Goal: Complete application form

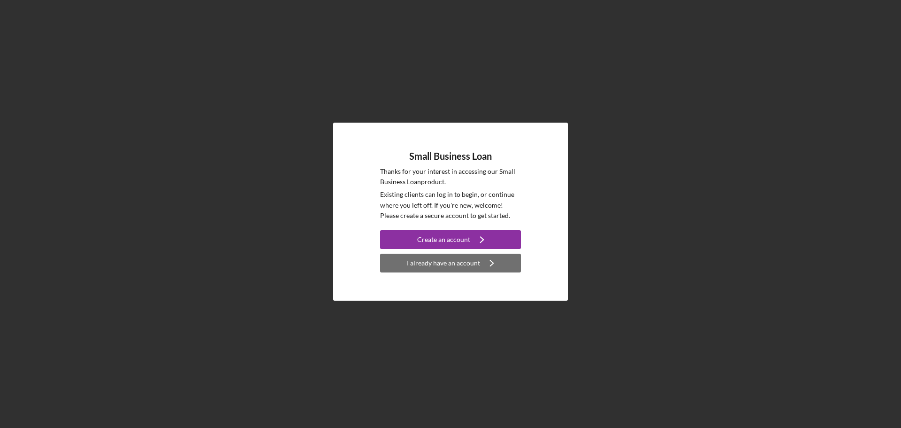
click at [453, 261] on div "I already have an account" at bounding box center [443, 262] width 73 height 19
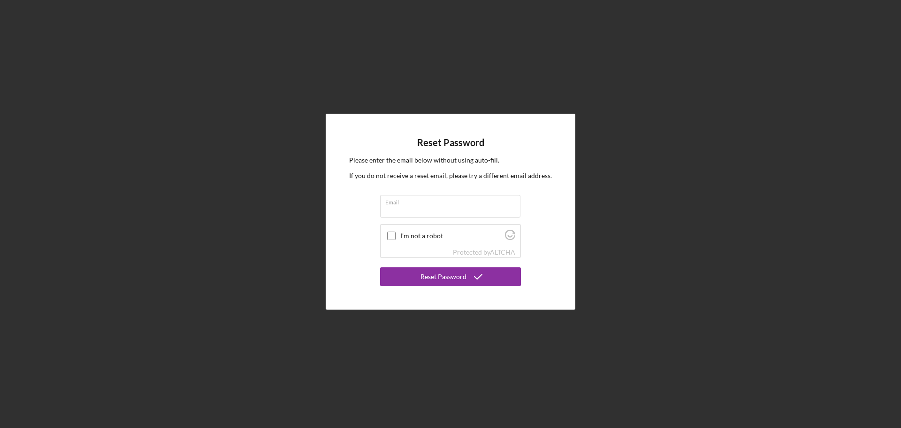
type input "[PERSON_NAME][EMAIL_ADDRESS][DOMAIN_NAME]"
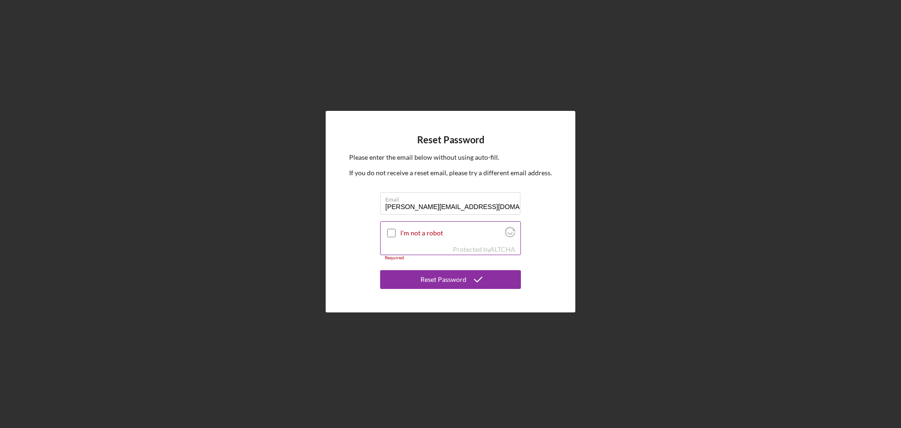
click at [392, 235] on input "I'm not a robot" at bounding box center [391, 233] width 8 height 8
checkbox input "true"
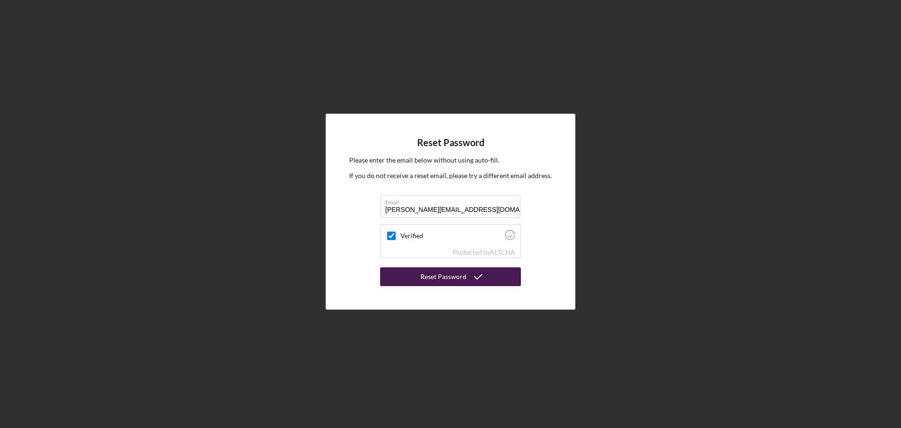
click at [416, 273] on button "Reset Password" at bounding box center [450, 276] width 141 height 19
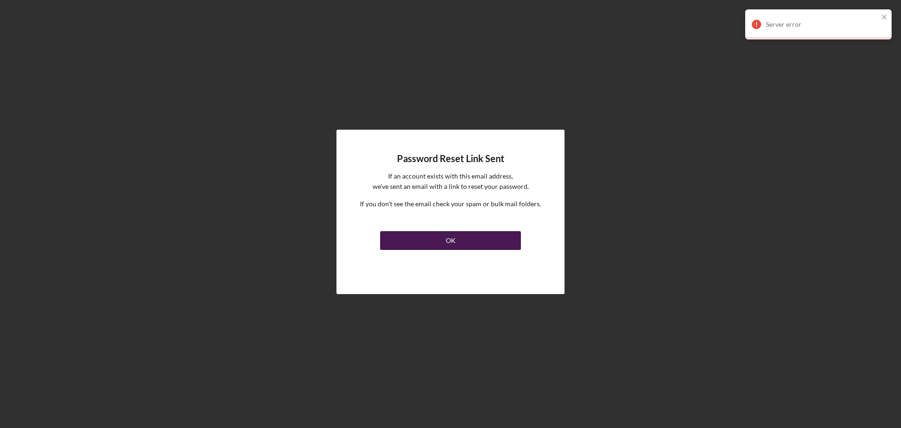
click at [423, 248] on button "OK" at bounding box center [450, 240] width 141 height 19
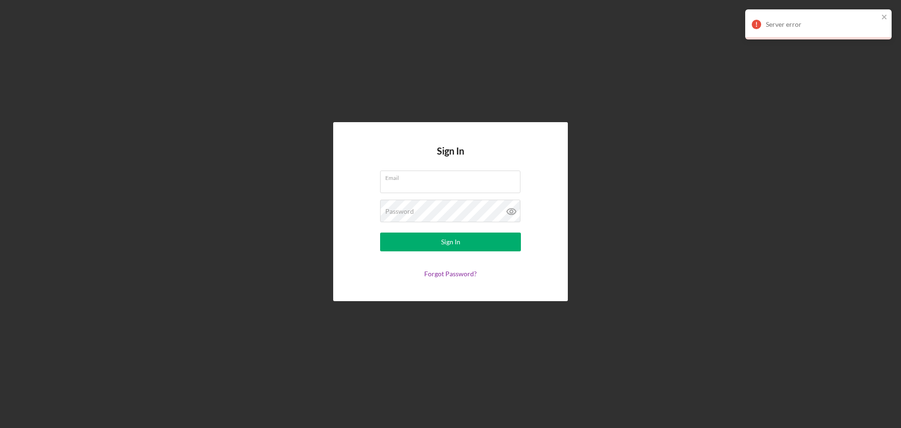
type input "[PERSON_NAME][EMAIL_ADDRESS][DOMAIN_NAME]"
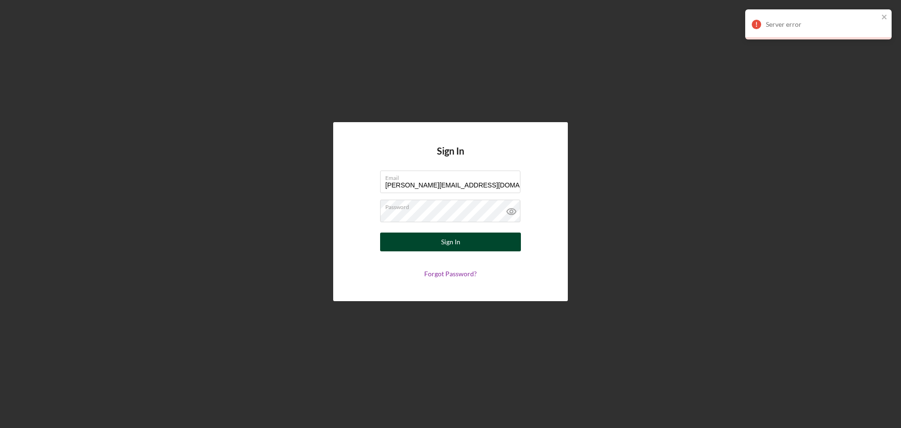
click at [428, 239] on button "Sign In" at bounding box center [450, 241] width 141 height 19
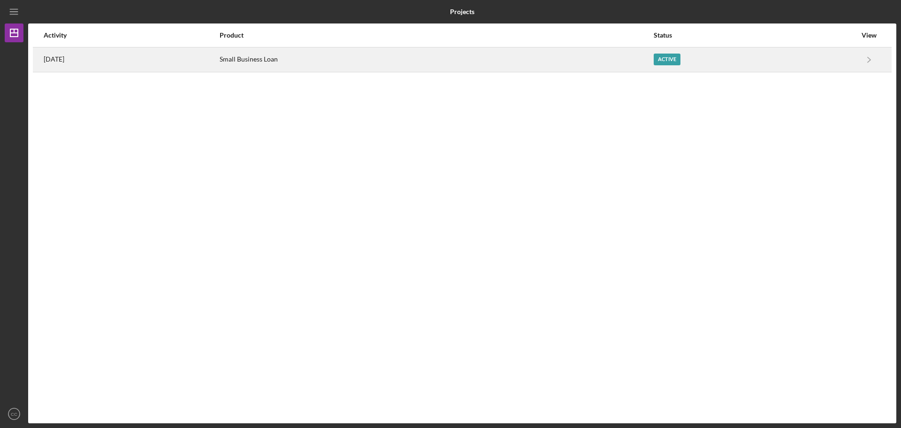
click at [653, 63] on div "Small Business Loan" at bounding box center [437, 59] width 434 height 23
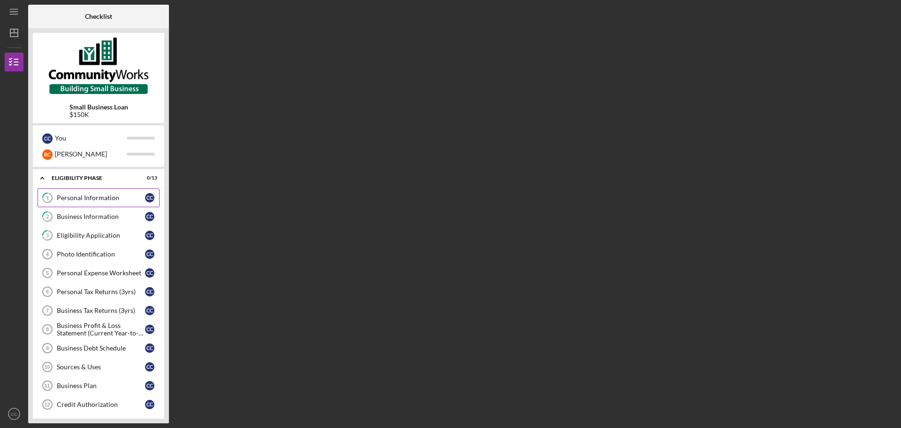
click at [81, 197] on div "Personal Information" at bounding box center [101, 198] width 88 height 8
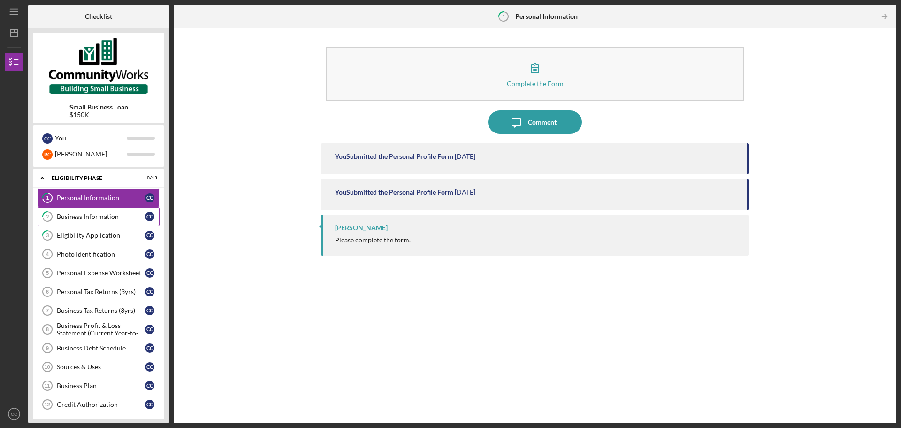
click at [89, 214] on div "Business Information" at bounding box center [101, 217] width 88 height 8
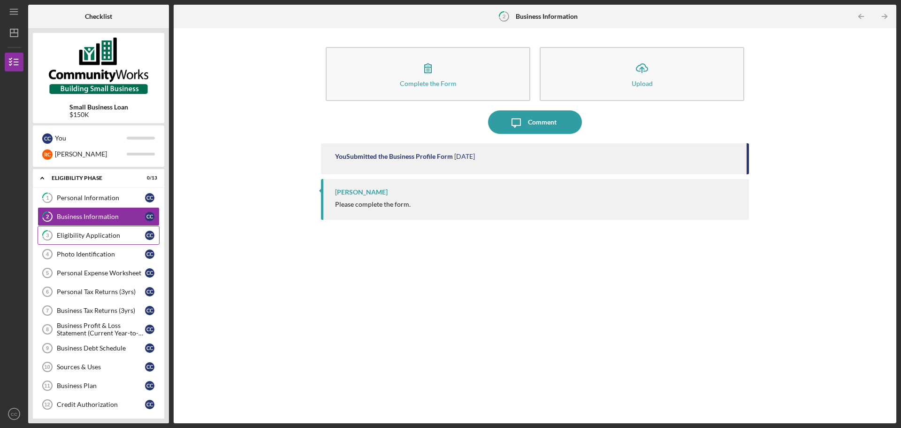
click at [92, 233] on div "Eligibility Application" at bounding box center [101, 235] width 88 height 8
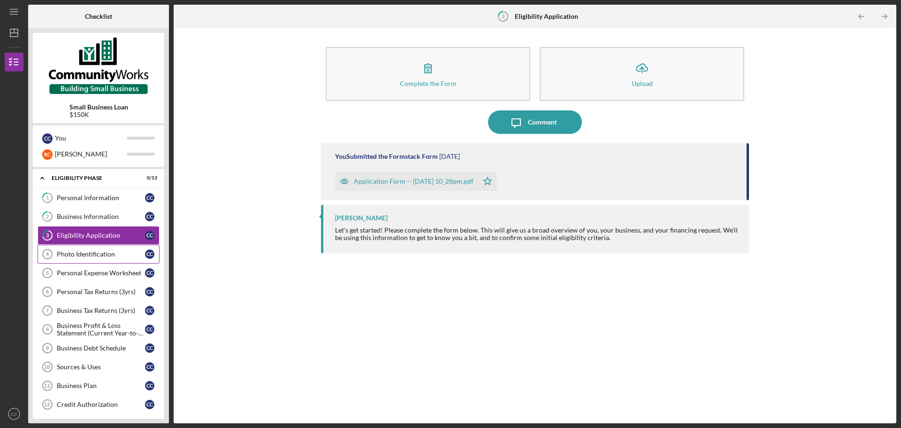
click at [107, 255] on div "Photo Identification" at bounding box center [101, 254] width 88 height 8
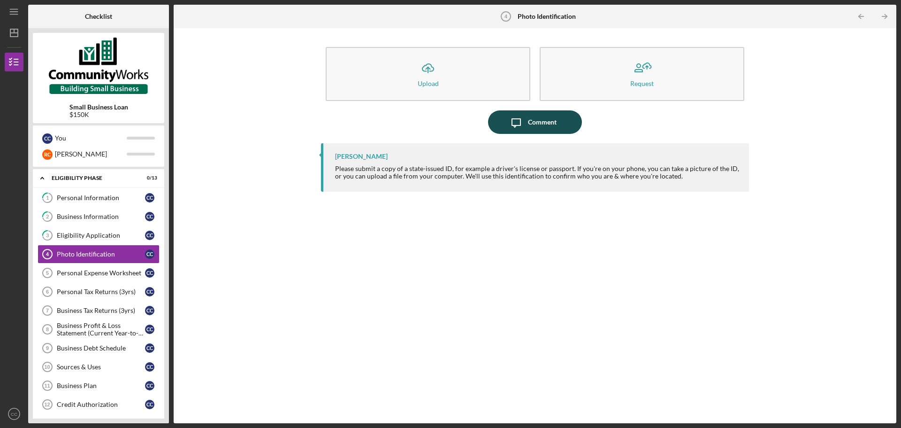
click at [542, 122] on div "Comment" at bounding box center [542, 121] width 29 height 23
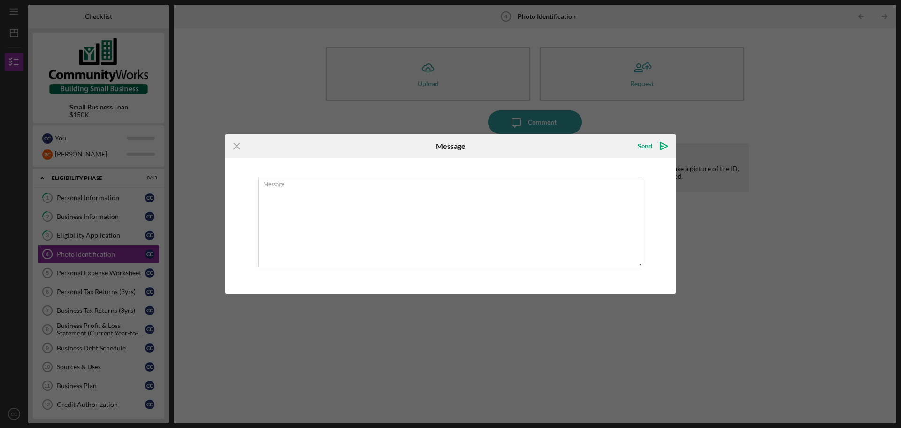
click at [238, 149] on icon "Icon/Menu Close" at bounding box center [236, 145] width 23 height 23
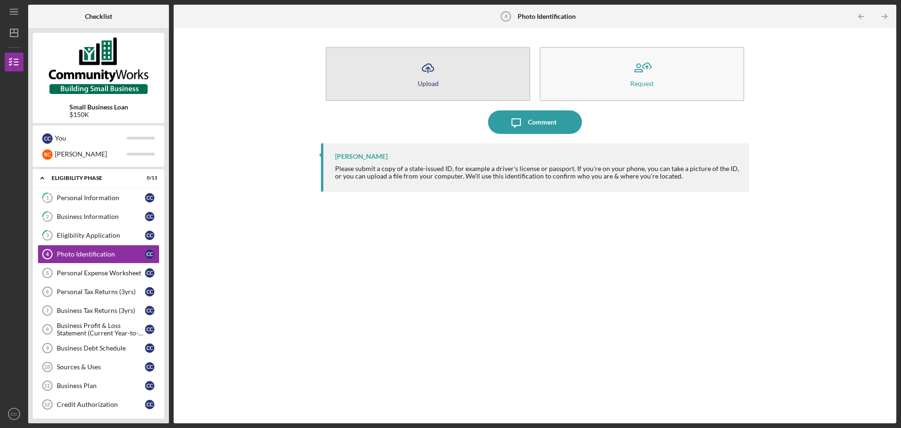
click at [398, 76] on button "Icon/Upload Upload" at bounding box center [428, 74] width 205 height 54
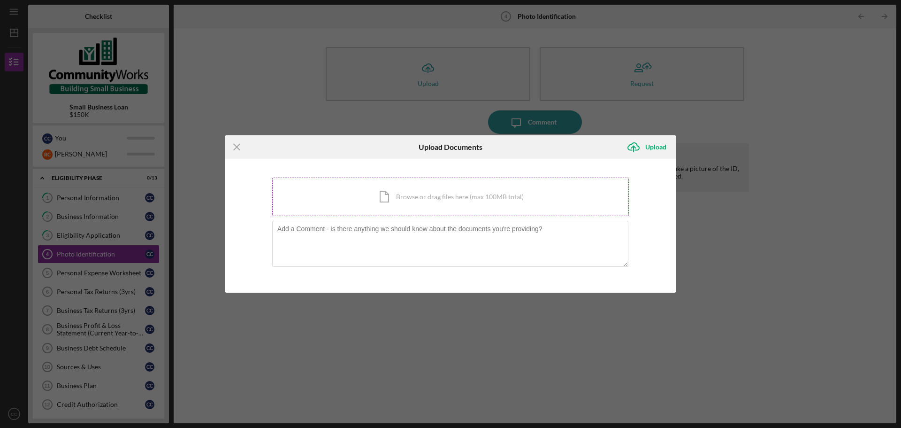
click at [423, 203] on div "Icon/Document Browse or drag files here (max 100MB total) Tap to choose files o…" at bounding box center [450, 196] width 357 height 38
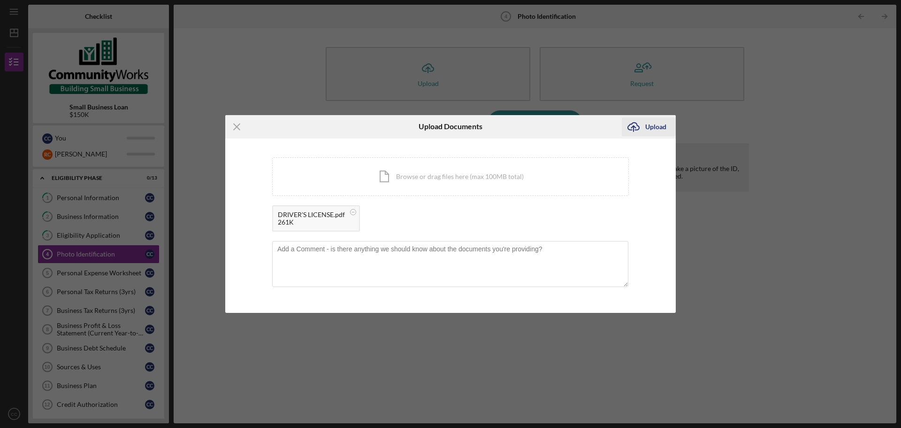
click at [655, 129] on div "Upload" at bounding box center [655, 126] width 21 height 19
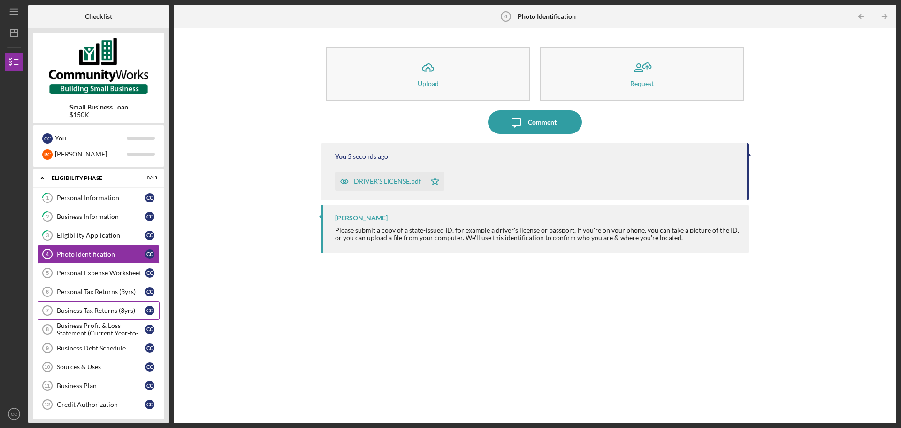
drag, startPoint x: 92, startPoint y: 276, endPoint x: 140, endPoint y: 305, distance: 57.1
click at [92, 276] on div "Personal Expense Worksheet" at bounding box center [101, 273] width 88 height 8
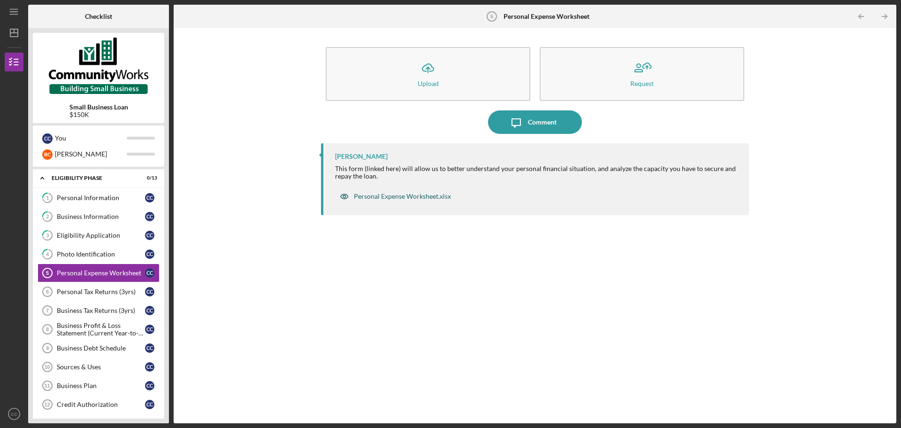
click at [393, 196] on div "Personal Expense Worksheet.xlsx" at bounding box center [402, 196] width 97 height 8
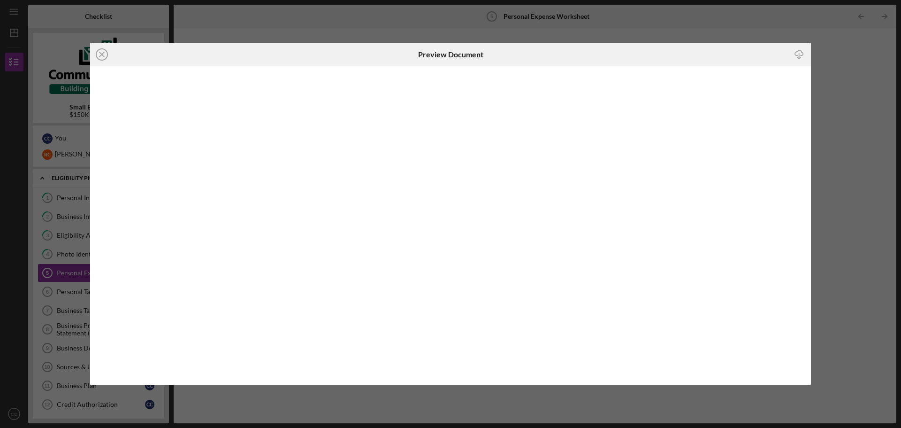
click at [797, 56] on icon "Icon/Download" at bounding box center [799, 54] width 21 height 21
drag, startPoint x: 101, startPoint y: 55, endPoint x: 391, endPoint y: 161, distance: 309.0
click at [101, 55] on line at bounding box center [102, 54] width 5 height 5
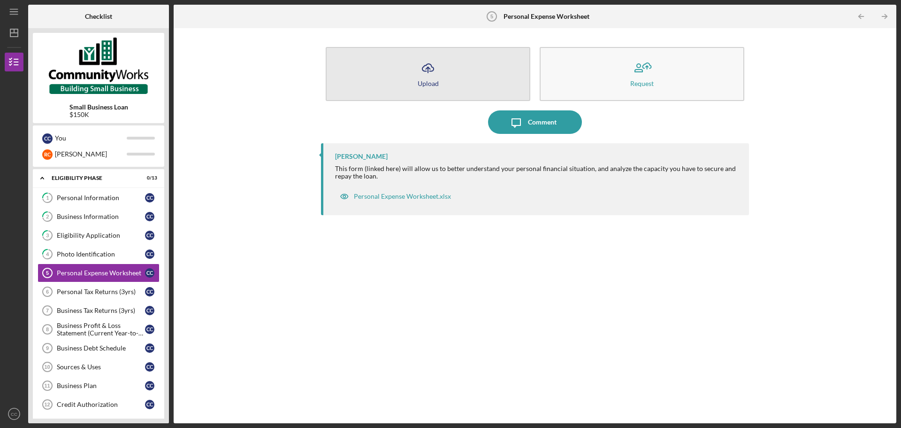
click at [436, 74] on icon "Icon/Upload" at bounding box center [427, 67] width 23 height 23
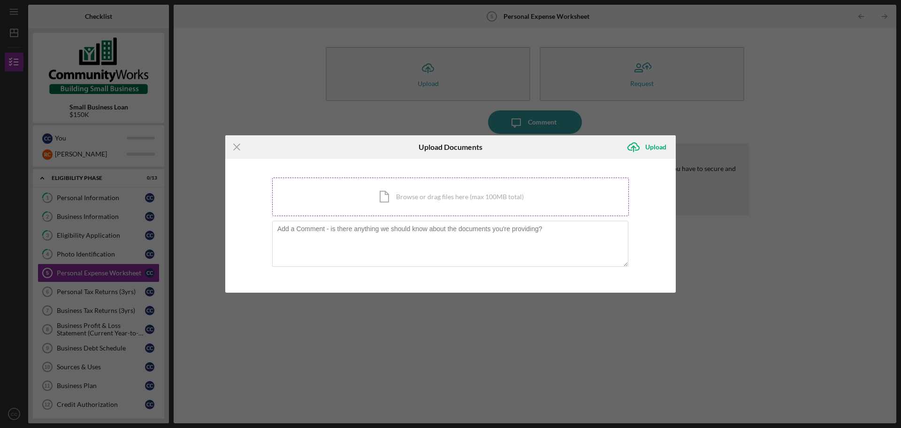
click at [346, 199] on div "Icon/Document Browse or drag files here (max 100MB total) Tap to choose files o…" at bounding box center [450, 196] width 357 height 38
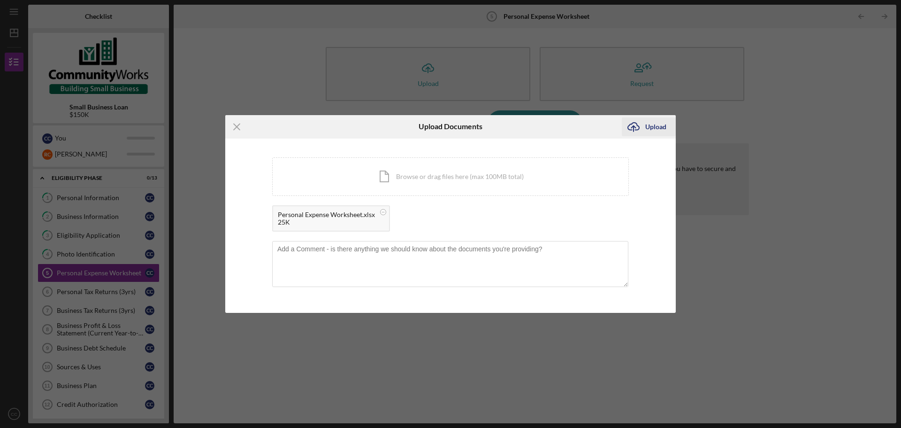
click at [645, 124] on button "Icon/Upload Upload" at bounding box center [649, 126] width 54 height 19
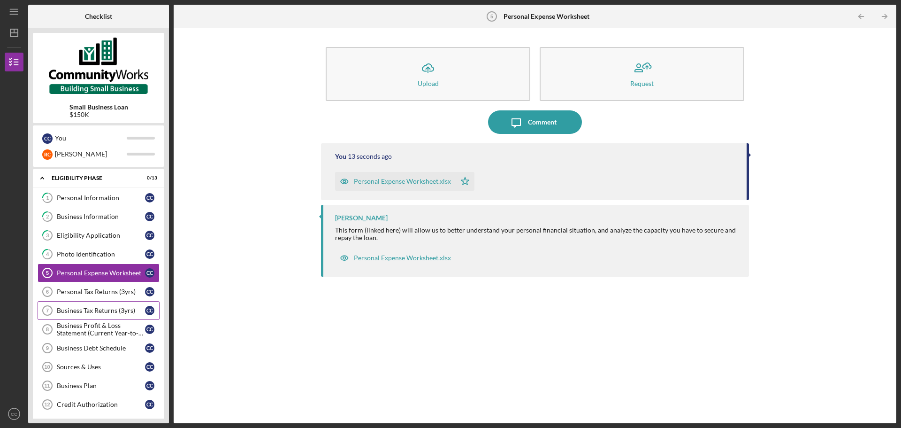
scroll to position [47, 0]
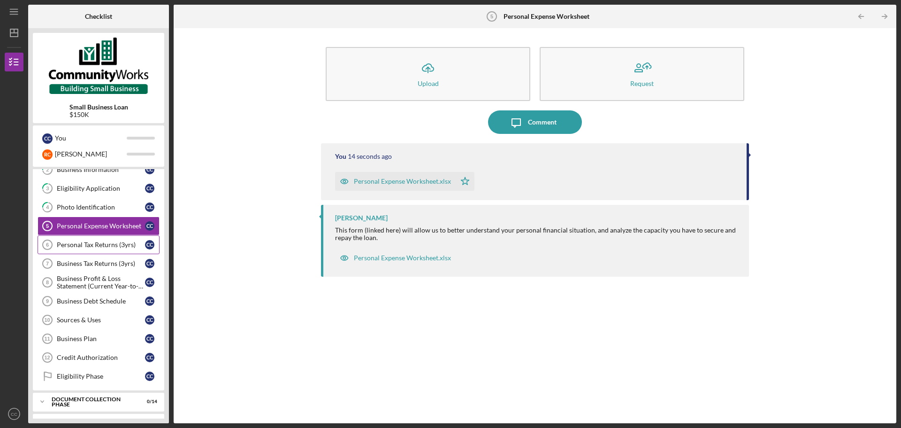
click at [110, 243] on div "Personal Tax Returns (3yrs)" at bounding box center [101, 245] width 88 height 8
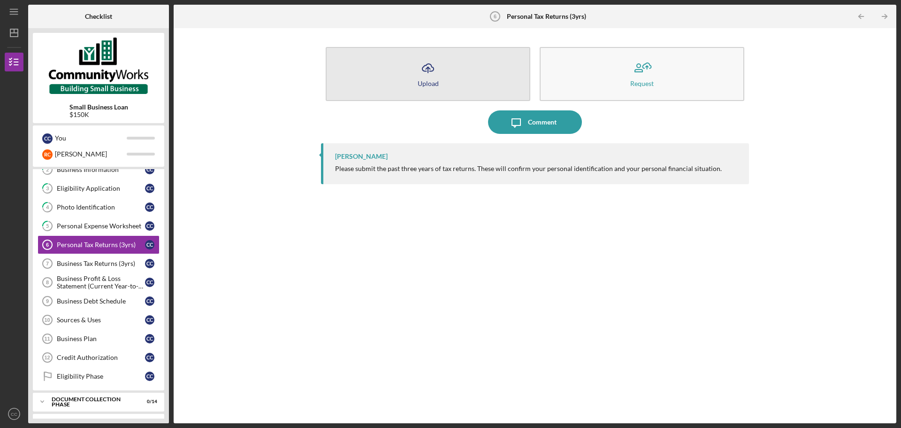
click at [430, 78] on icon "Icon/Upload" at bounding box center [427, 67] width 23 height 23
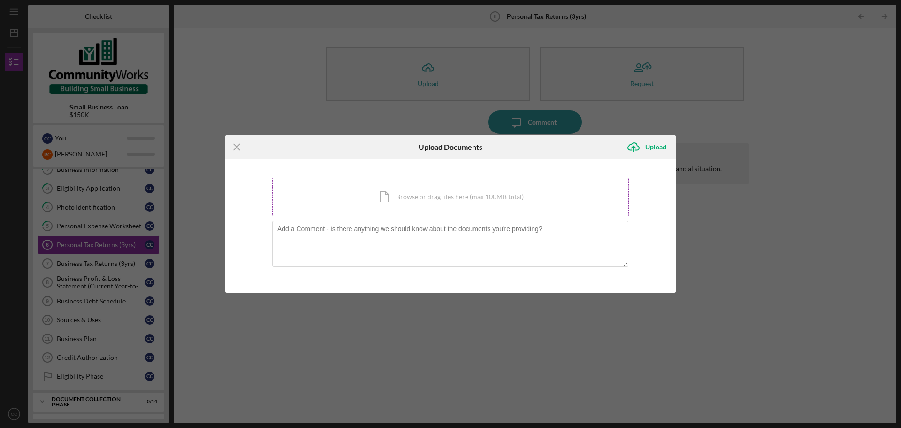
click at [371, 205] on div "Icon/Document Browse or drag files here (max 100MB total) Tap to choose files o…" at bounding box center [450, 196] width 357 height 38
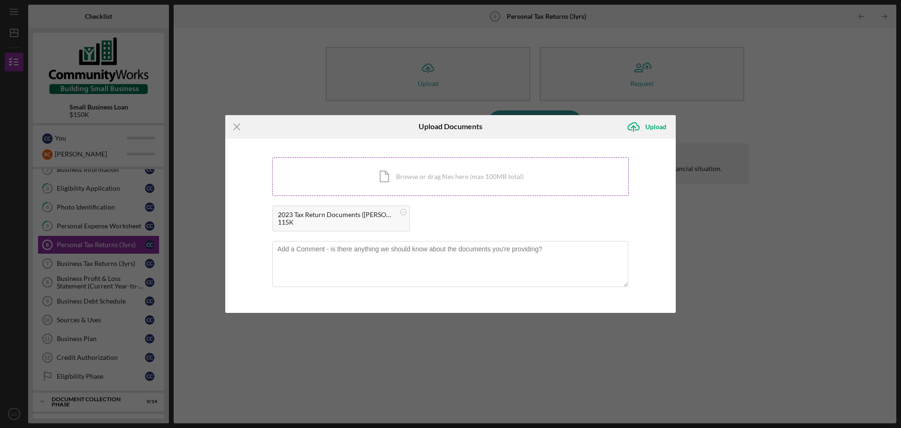
click at [410, 175] on div "Icon/Document Browse or drag files here (max 100MB total) Tap to choose files o…" at bounding box center [450, 176] width 357 height 38
click at [650, 129] on div "Upload" at bounding box center [655, 126] width 21 height 19
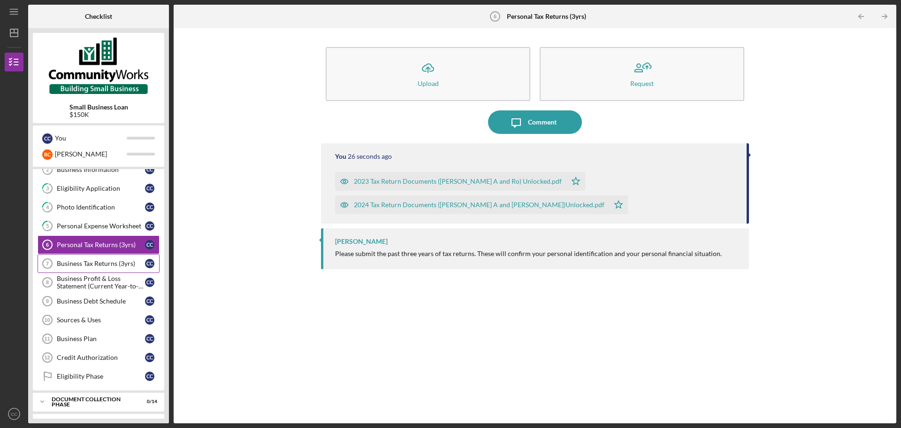
click at [75, 262] on div "Business Tax Returns (3yrs)" at bounding box center [101, 264] width 88 height 8
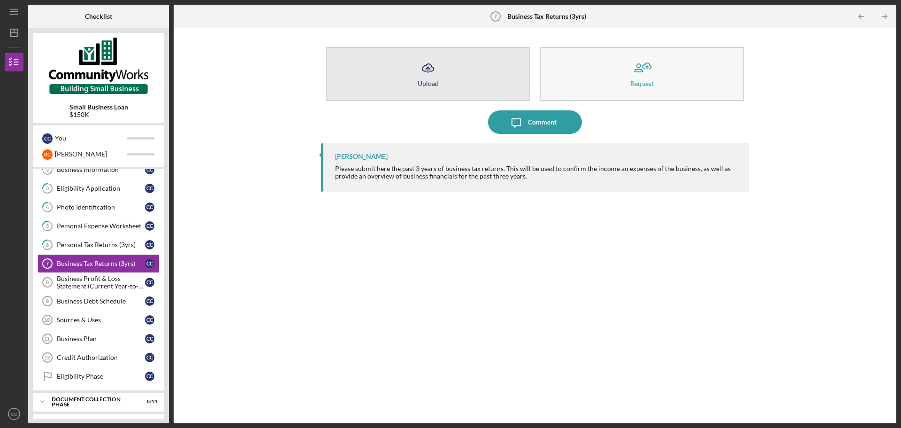
click at [483, 77] on button "Icon/Upload Upload" at bounding box center [428, 74] width 205 height 54
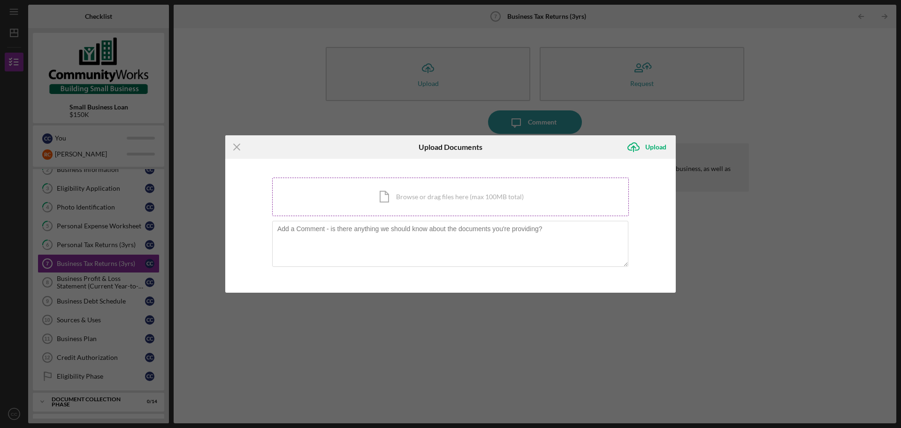
click at [382, 201] on div "Icon/Document Browse or drag files here (max 100MB total) Tap to choose files o…" at bounding box center [450, 196] width 357 height 38
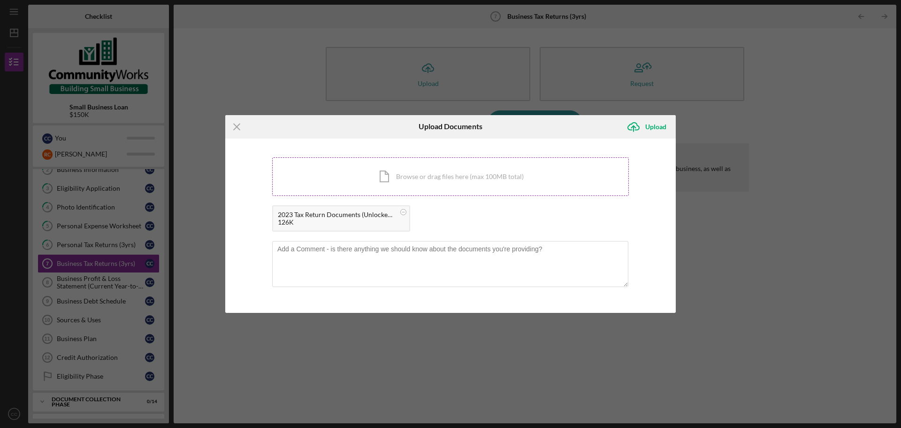
click at [430, 174] on div "Icon/Document Browse or drag files here (max 100MB total) Tap to choose files o…" at bounding box center [450, 176] width 357 height 38
click at [364, 184] on div "Icon/Document Browse or drag files here (max 100MB total) Tap to choose files o…" at bounding box center [450, 176] width 357 height 38
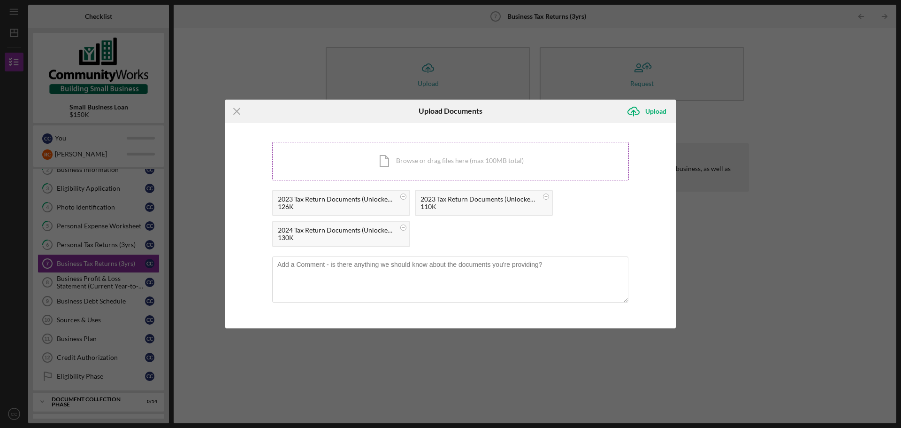
click at [407, 169] on div "Icon/Document Browse or drag files here (max 100MB total) Tap to choose files o…" at bounding box center [450, 161] width 357 height 38
click at [318, 154] on div "Icon/Document Browse or drag files here (max 100MB total) Tap to choose files o…" at bounding box center [450, 161] width 357 height 38
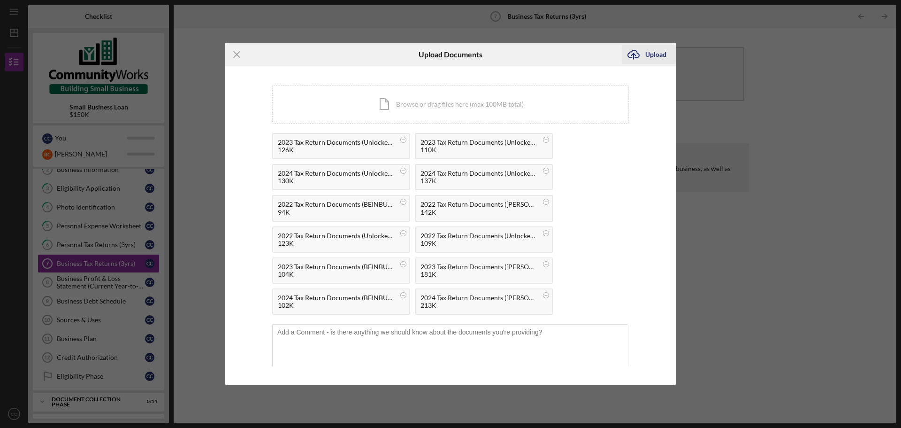
click at [643, 54] on icon "Icon/Upload" at bounding box center [633, 54] width 23 height 23
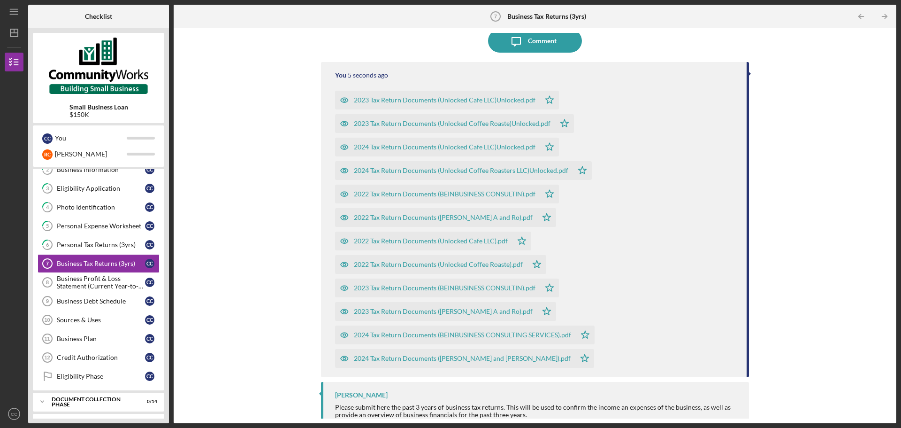
scroll to position [93, 0]
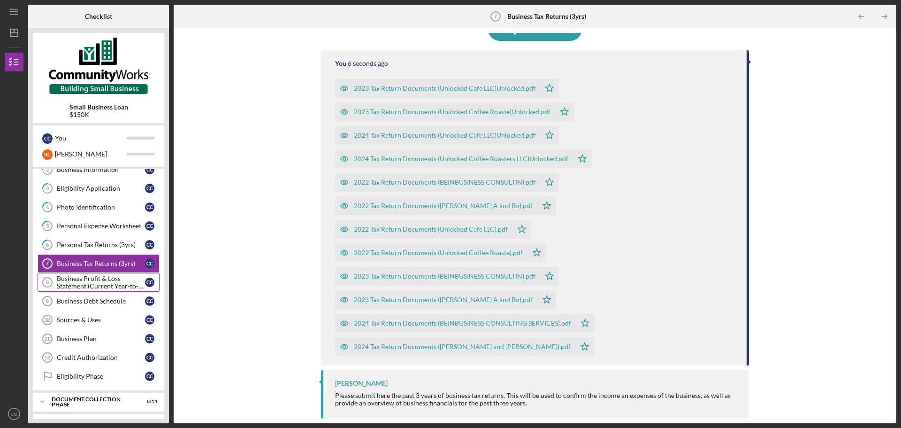
click at [90, 284] on div "Business Profit & Loss Statement (Current Year-to-Date)" at bounding box center [101, 282] width 88 height 15
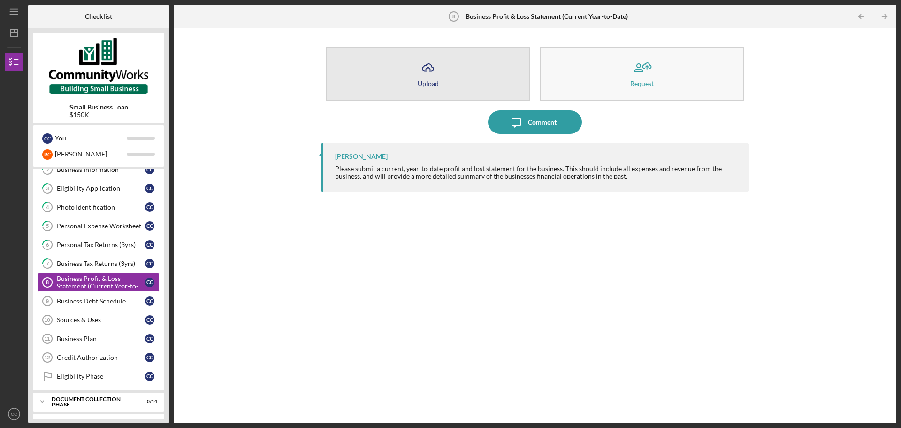
click at [470, 80] on button "Icon/Upload Upload" at bounding box center [428, 74] width 205 height 54
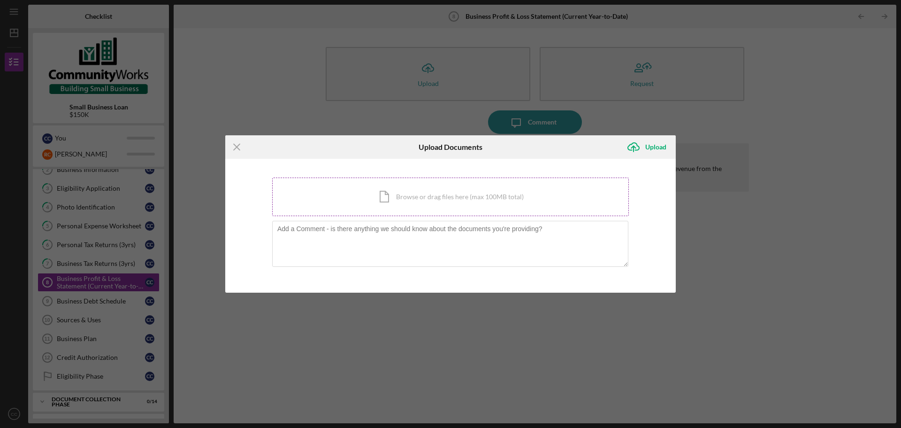
click at [391, 199] on div "Icon/Document Browse or drag files here (max 100MB total) Tap to choose files o…" at bounding box center [450, 196] width 357 height 38
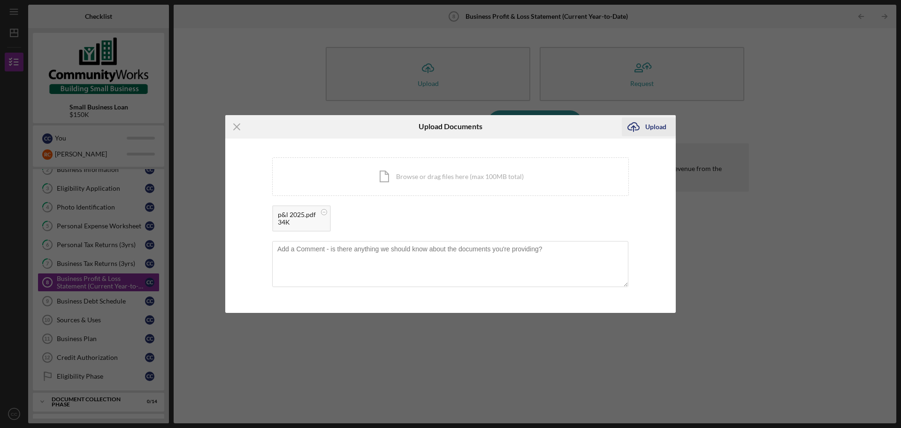
click at [650, 123] on div "Upload" at bounding box center [655, 126] width 21 height 19
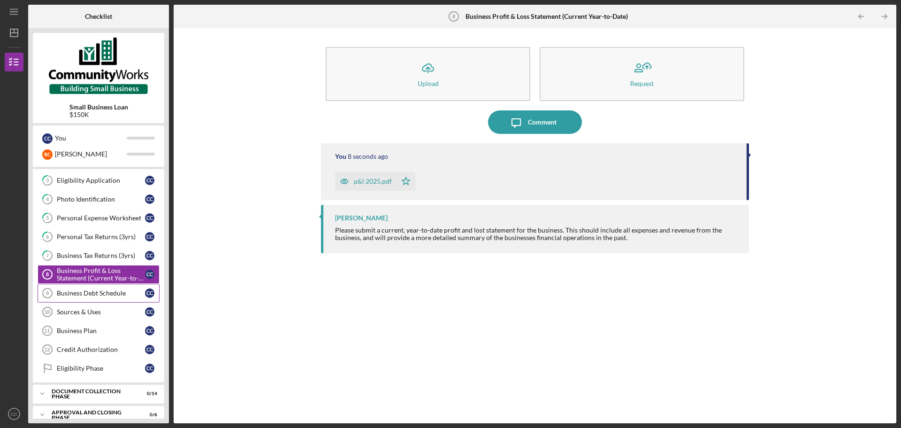
scroll to position [66, 0]
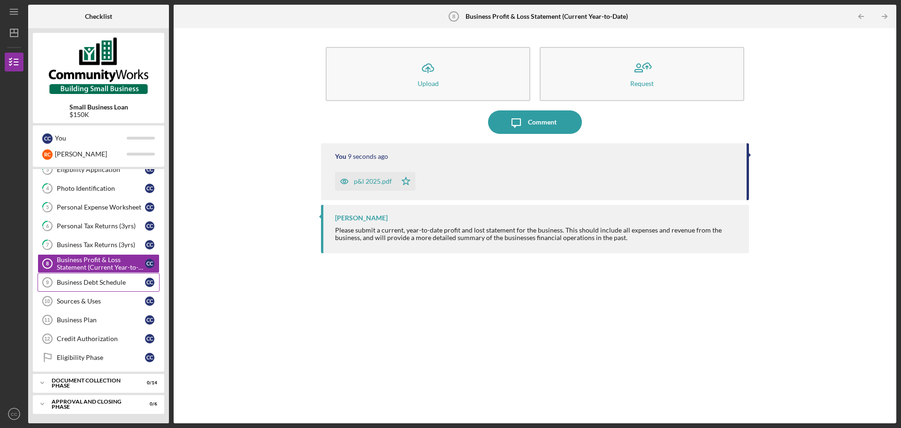
click at [84, 283] on div "Business Debt Schedule" at bounding box center [101, 282] width 88 height 8
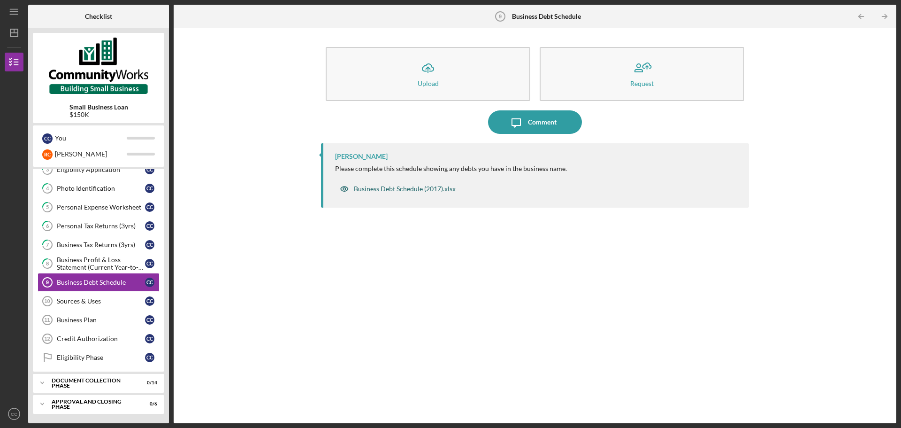
click at [433, 191] on div "Business Debt Schedule (2017).xlsx" at bounding box center [405, 189] width 102 height 8
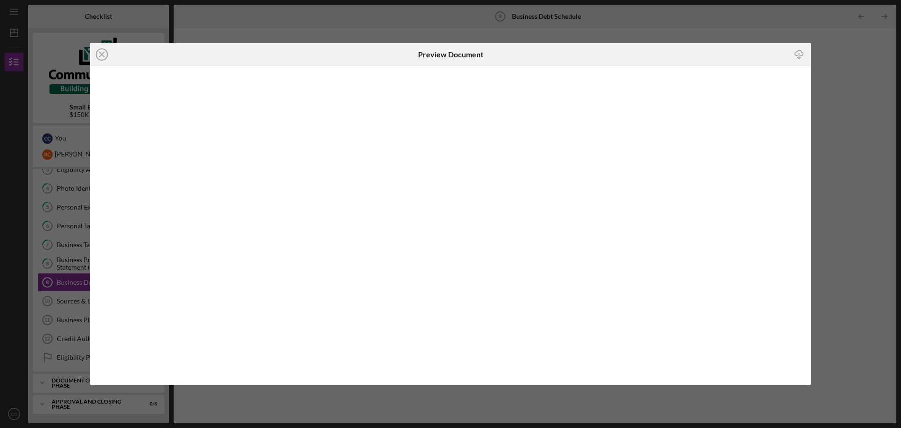
click at [796, 57] on icon "Icon/Download" at bounding box center [799, 54] width 21 height 21
drag, startPoint x: 104, startPoint y: 57, endPoint x: 112, endPoint y: 60, distance: 9.1
click at [103, 57] on icon "Icon/Close" at bounding box center [101, 54] width 23 height 23
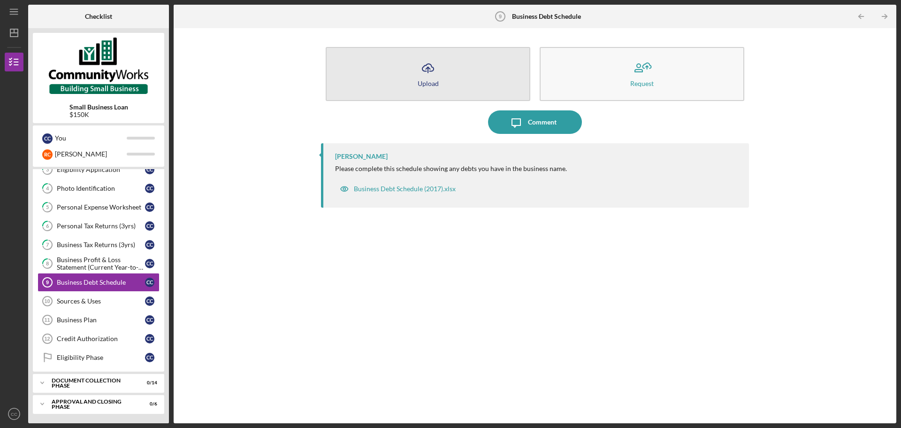
click at [471, 81] on button "Icon/Upload Upload" at bounding box center [428, 74] width 205 height 54
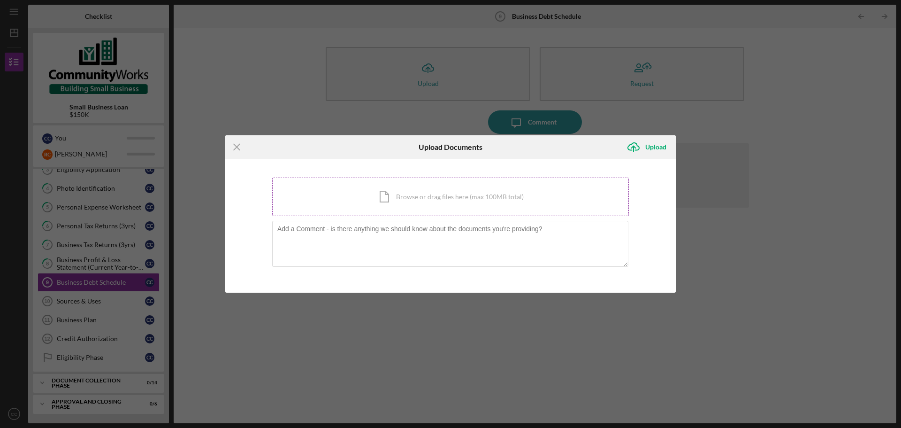
click at [441, 191] on div "Icon/Document Browse or drag files here (max 100MB total) Tap to choose files o…" at bounding box center [450, 196] width 357 height 38
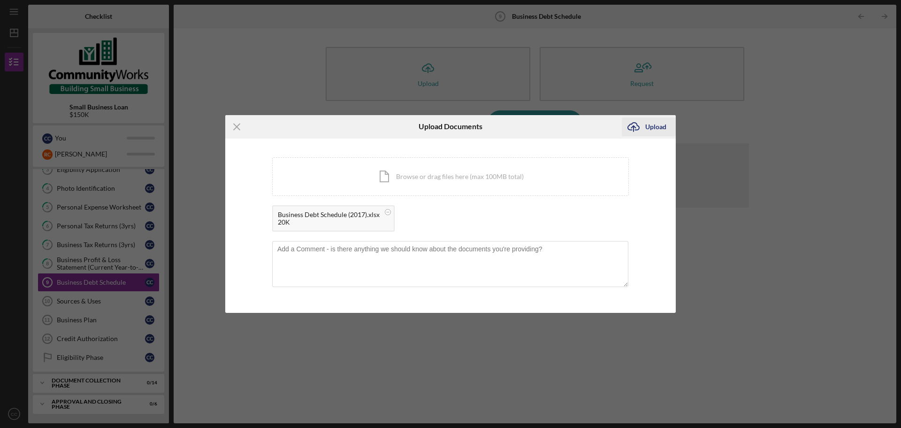
click at [656, 123] on div "Upload" at bounding box center [655, 126] width 21 height 19
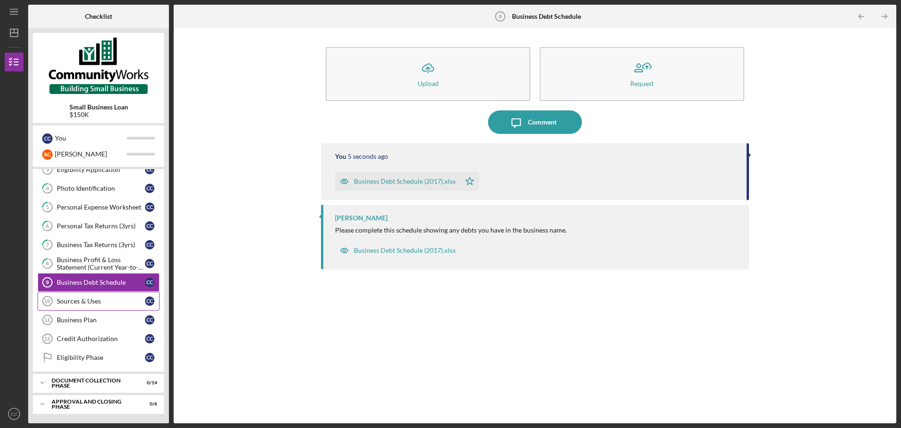
click at [78, 306] on link "Sources & Uses 10 Sources & Uses C C" at bounding box center [99, 300] width 122 height 19
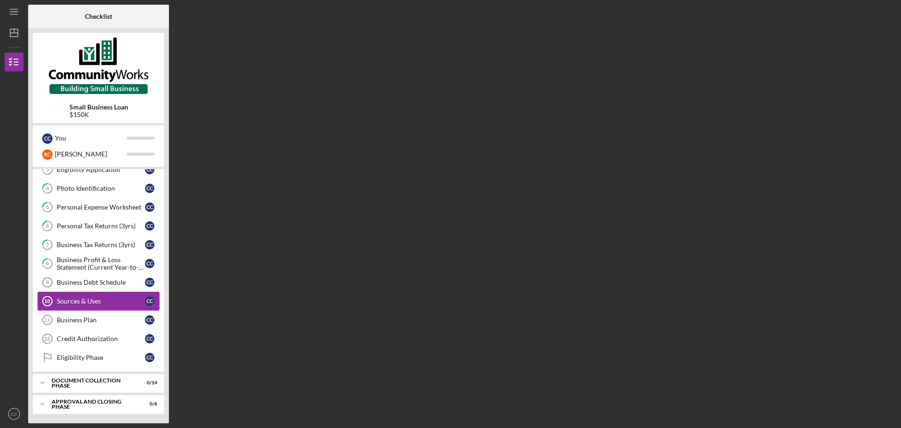
click at [78, 306] on link "Sources & Uses 10 Sources & Uses C C" at bounding box center [99, 300] width 122 height 19
